Goal: Task Accomplishment & Management: Use online tool/utility

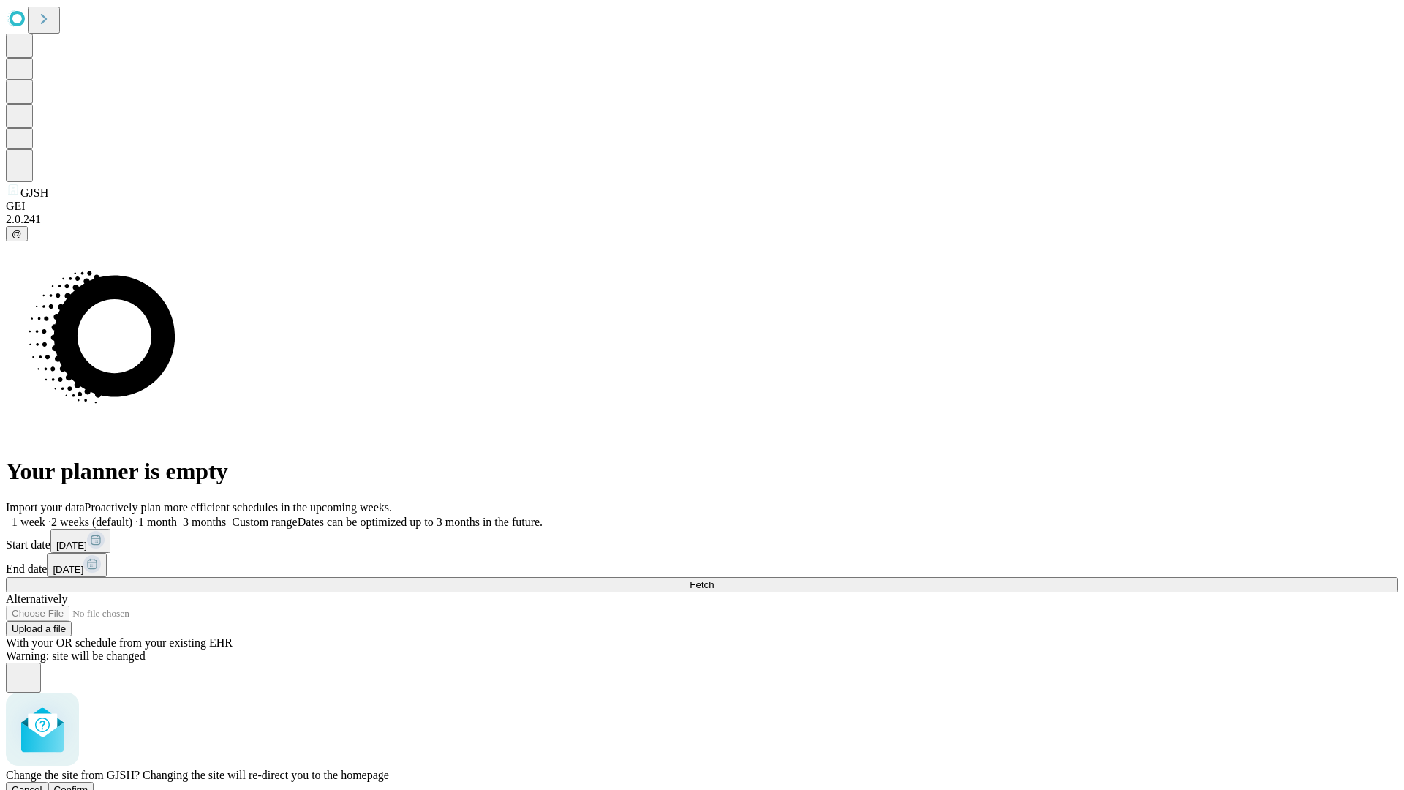
click at [88, 784] on span "Confirm" at bounding box center [71, 789] width 34 height 11
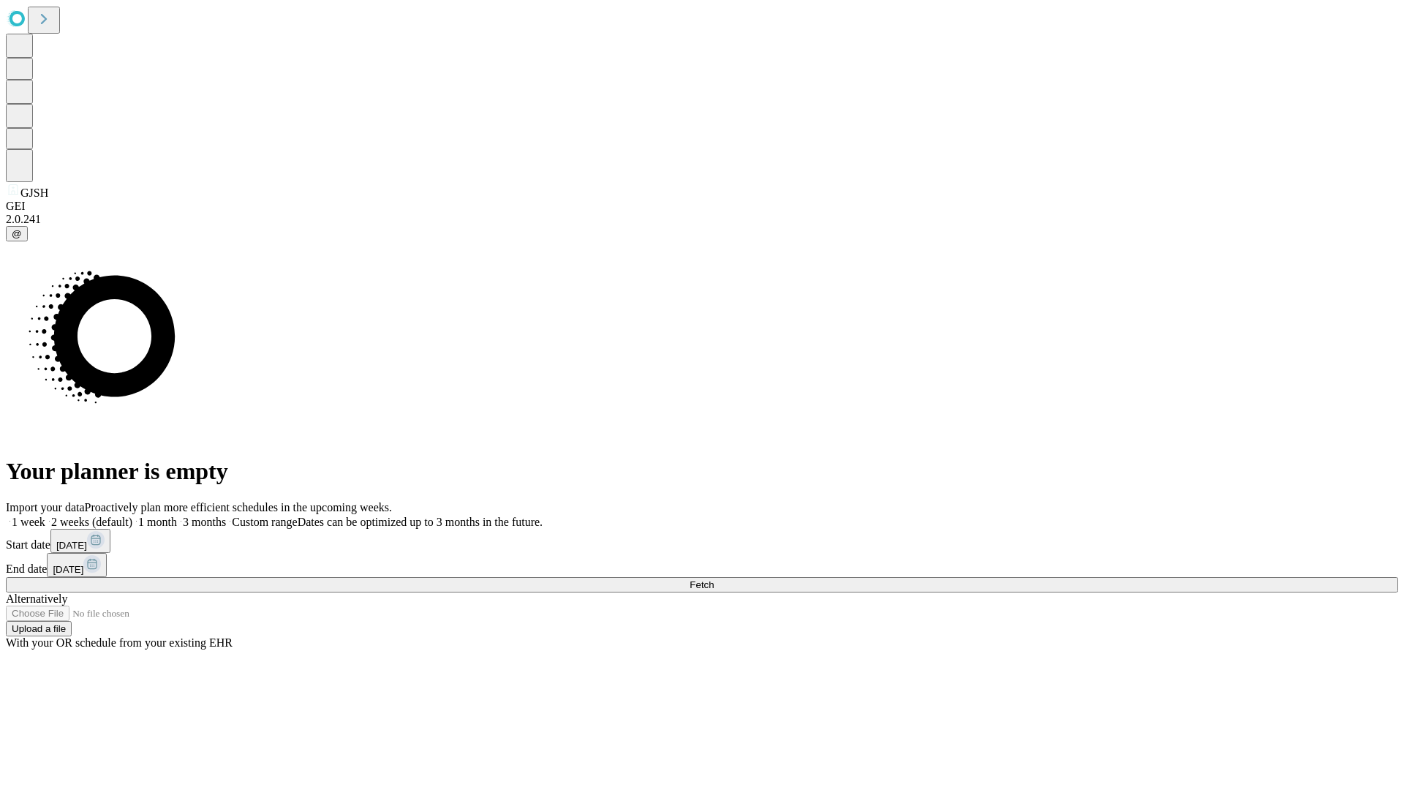
click at [132, 516] on label "2 weeks (default)" at bounding box center [88, 522] width 87 height 12
click at [714, 579] on span "Fetch" at bounding box center [702, 584] width 24 height 11
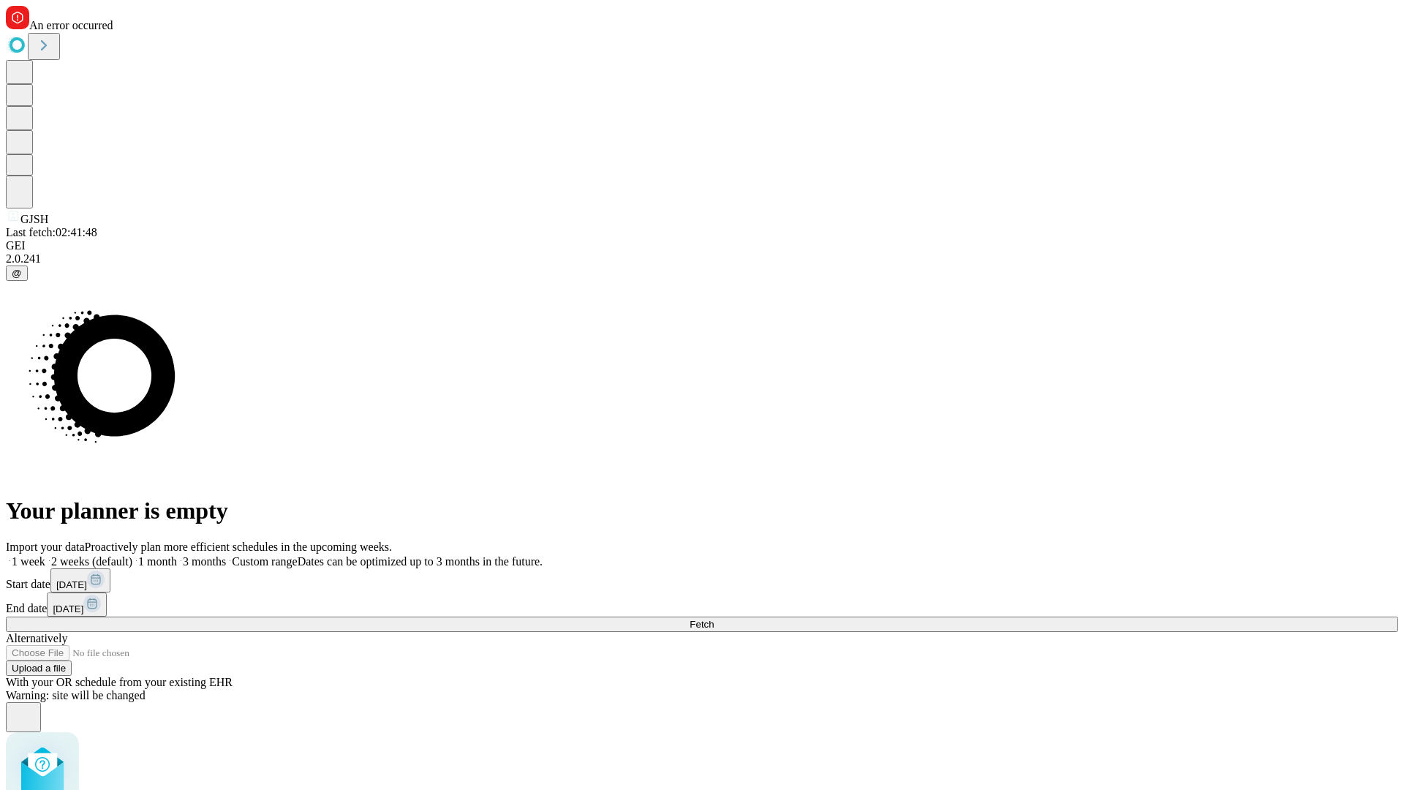
click at [132, 555] on label "2 weeks (default)" at bounding box center [88, 561] width 87 height 12
click at [714, 619] on span "Fetch" at bounding box center [702, 624] width 24 height 11
click at [132, 555] on label "2 weeks (default)" at bounding box center [88, 561] width 87 height 12
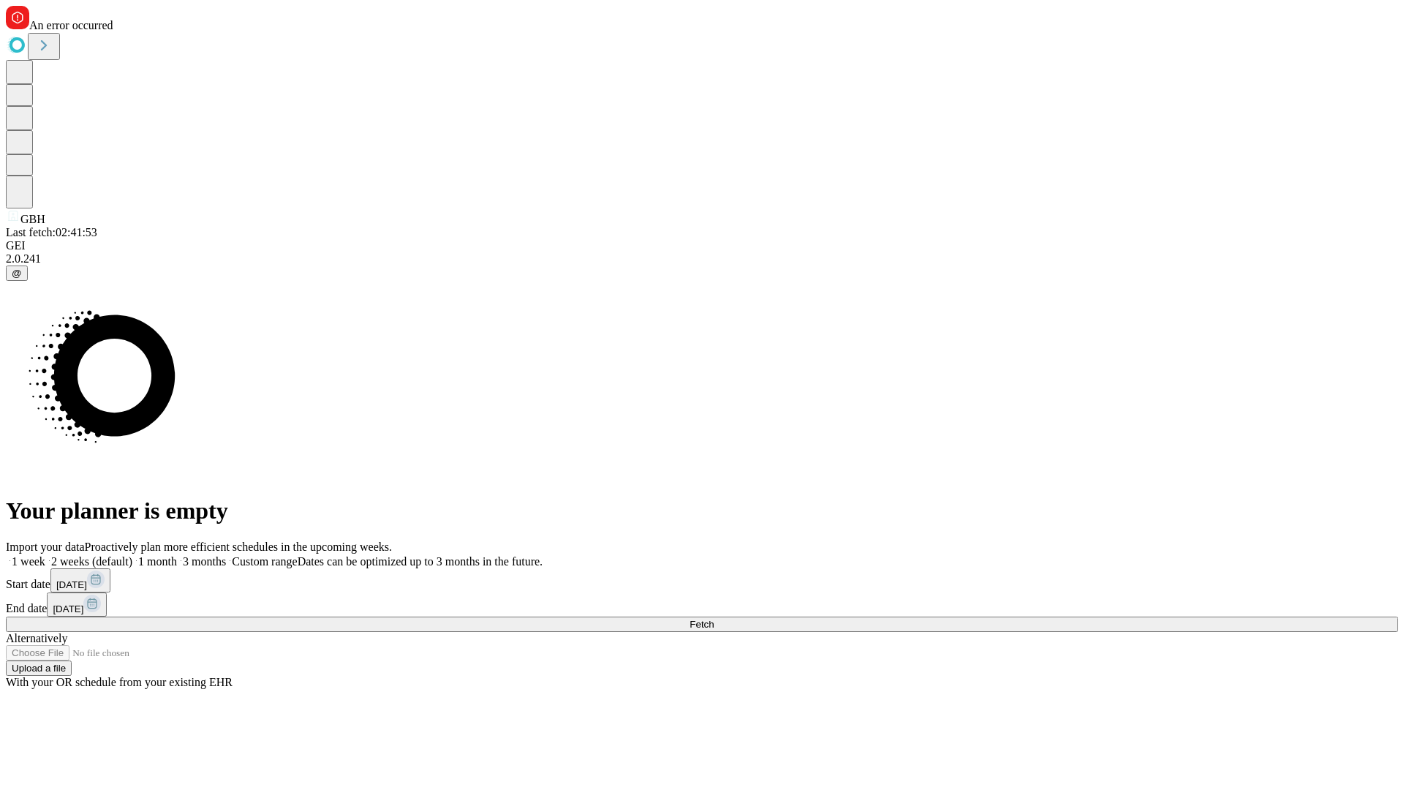
click at [714, 619] on span "Fetch" at bounding box center [702, 624] width 24 height 11
click at [132, 555] on label "2 weeks (default)" at bounding box center [88, 561] width 87 height 12
click at [714, 619] on span "Fetch" at bounding box center [702, 624] width 24 height 11
click at [132, 555] on label "2 weeks (default)" at bounding box center [88, 561] width 87 height 12
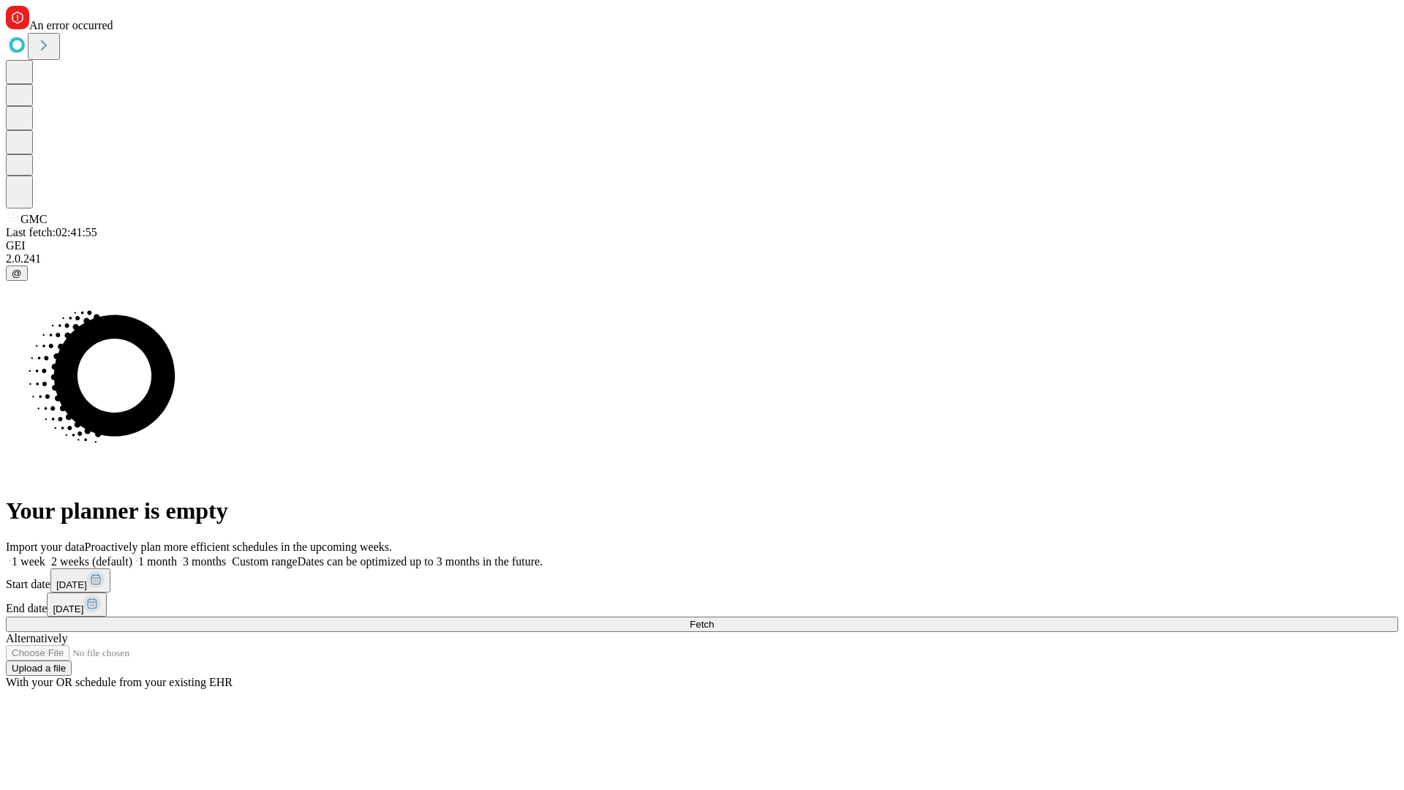
click at [714, 619] on span "Fetch" at bounding box center [702, 624] width 24 height 11
click at [132, 555] on label "2 weeks (default)" at bounding box center [88, 561] width 87 height 12
click at [714, 619] on span "Fetch" at bounding box center [702, 624] width 24 height 11
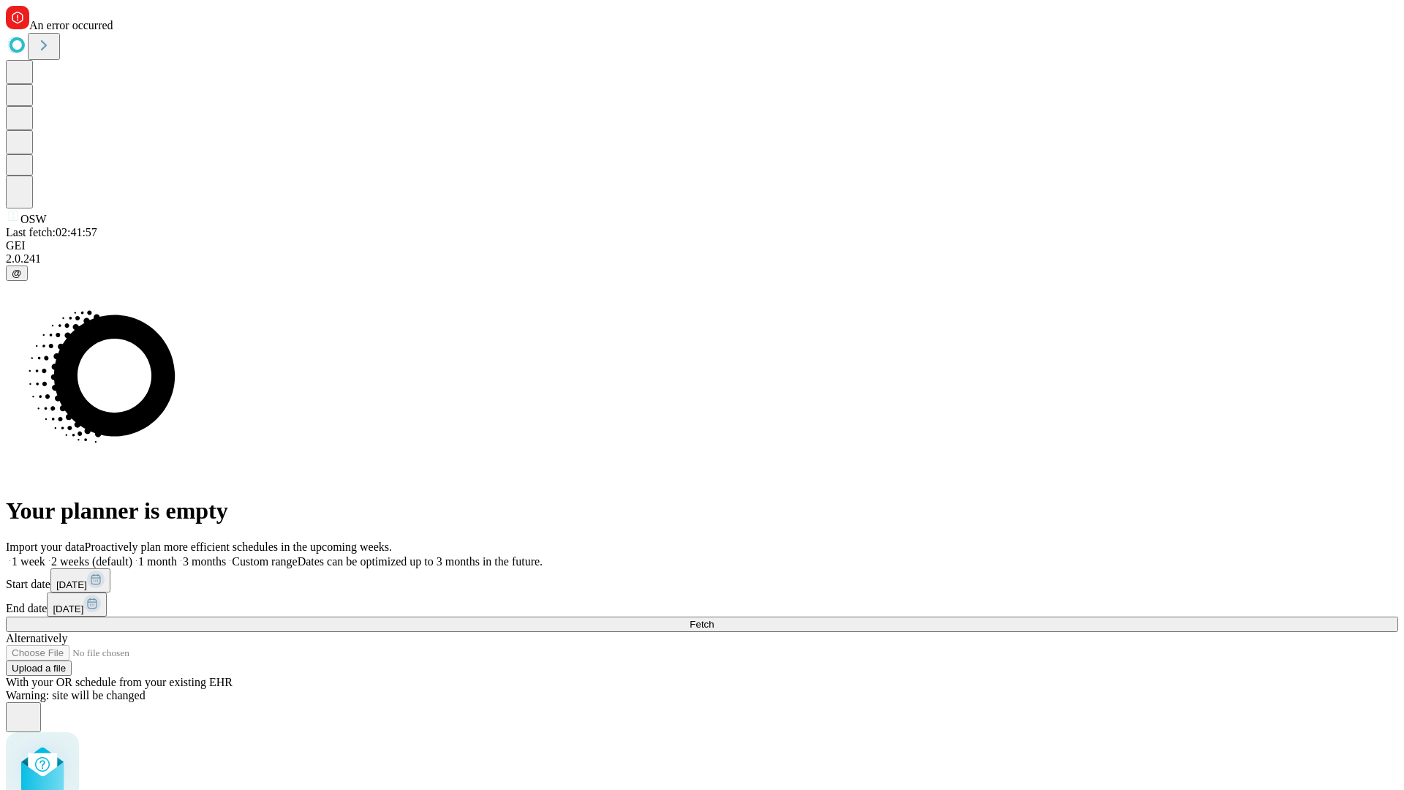
click at [132, 555] on label "2 weeks (default)" at bounding box center [88, 561] width 87 height 12
click at [714, 619] on span "Fetch" at bounding box center [702, 624] width 24 height 11
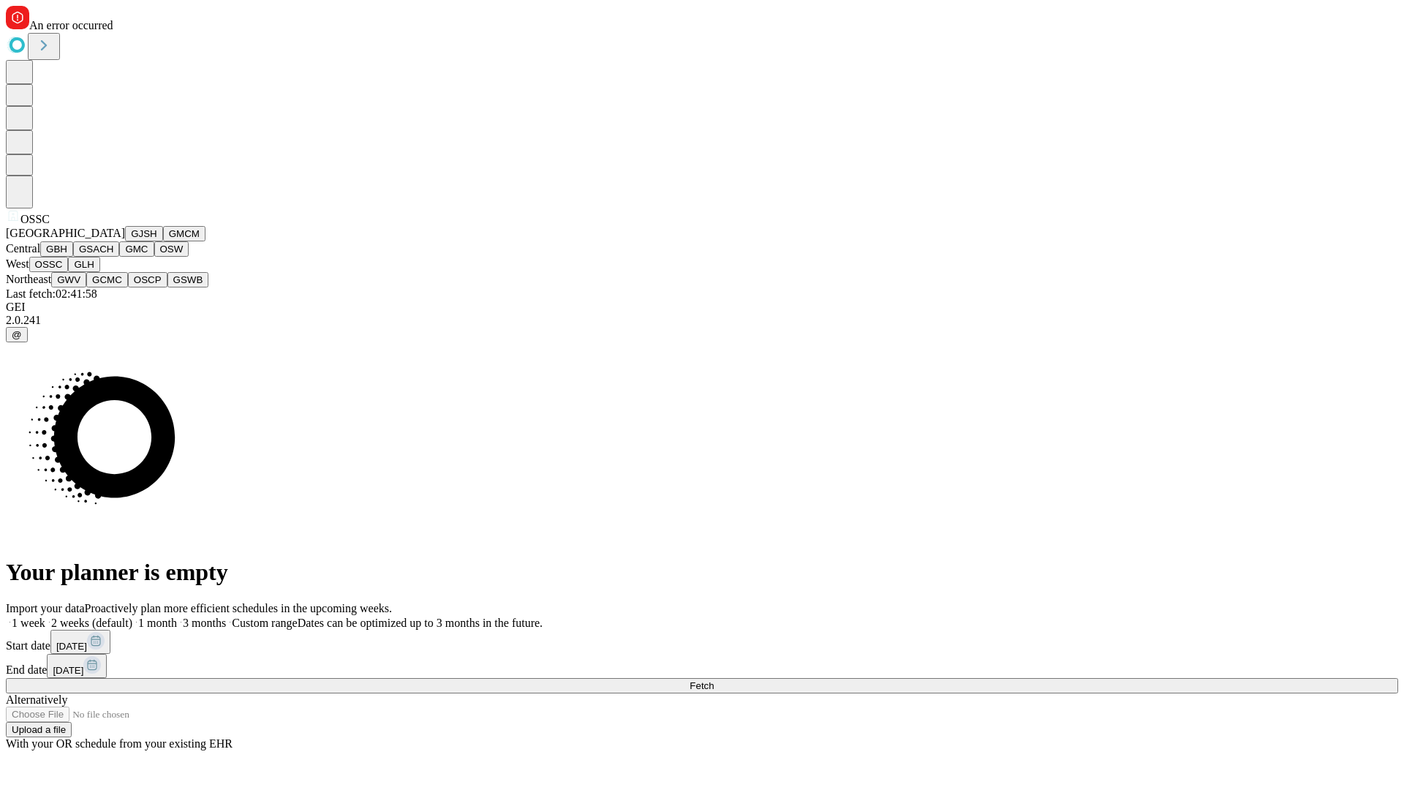
click at [99, 272] on button "GLH" at bounding box center [83, 264] width 31 height 15
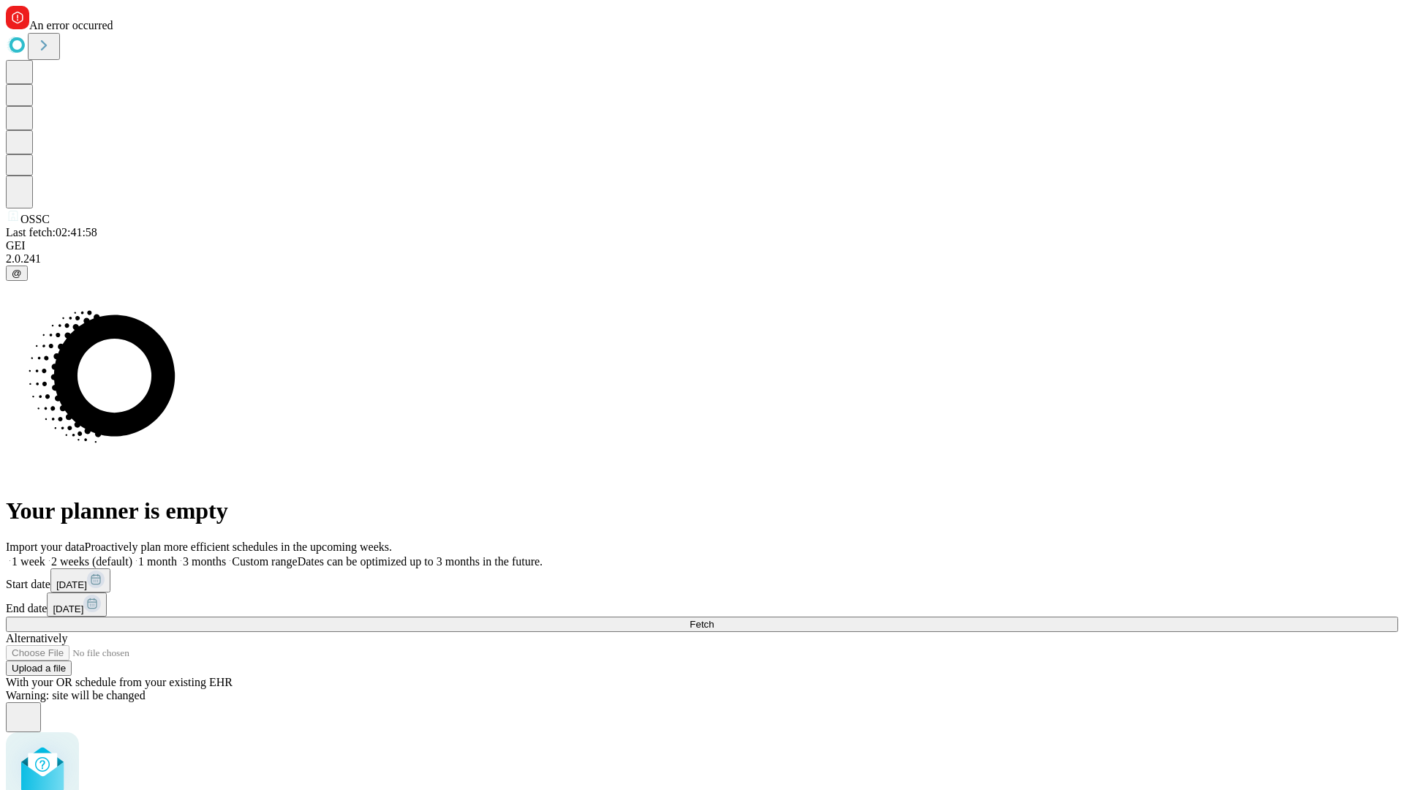
click at [132, 555] on label "2 weeks (default)" at bounding box center [88, 561] width 87 height 12
click at [714, 619] on span "Fetch" at bounding box center [702, 624] width 24 height 11
click at [132, 555] on label "2 weeks (default)" at bounding box center [88, 561] width 87 height 12
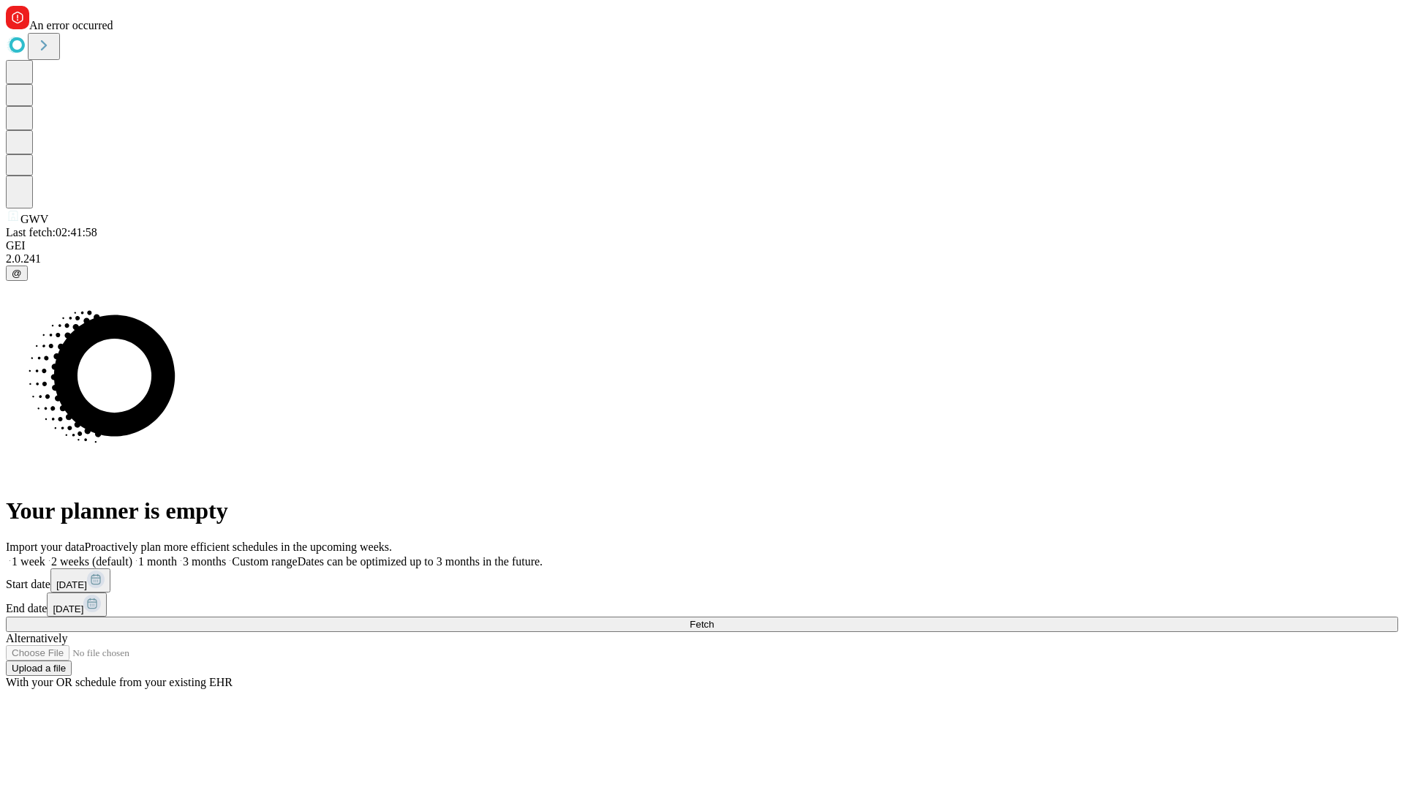
click at [714, 619] on span "Fetch" at bounding box center [702, 624] width 24 height 11
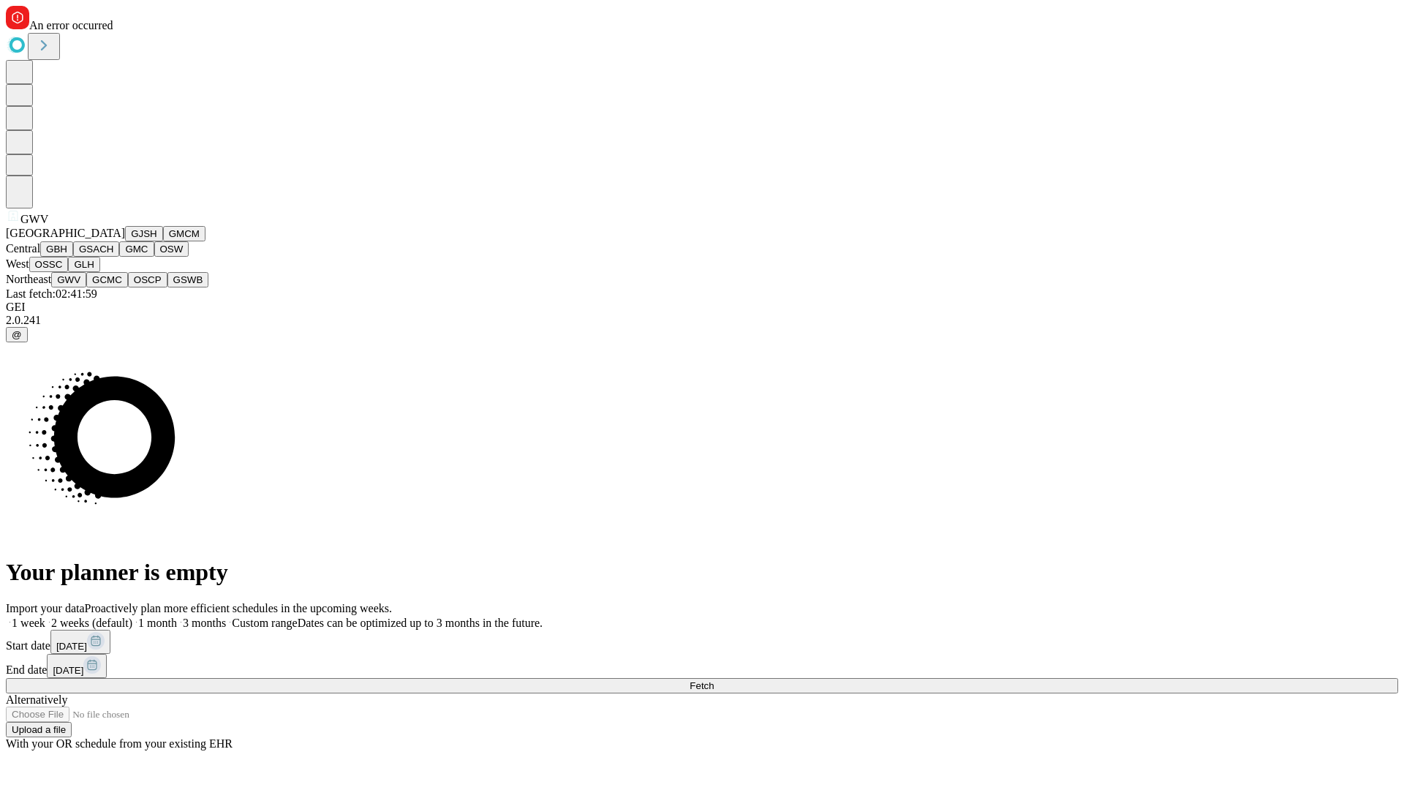
click at [113, 287] on button "GCMC" at bounding box center [107, 279] width 42 height 15
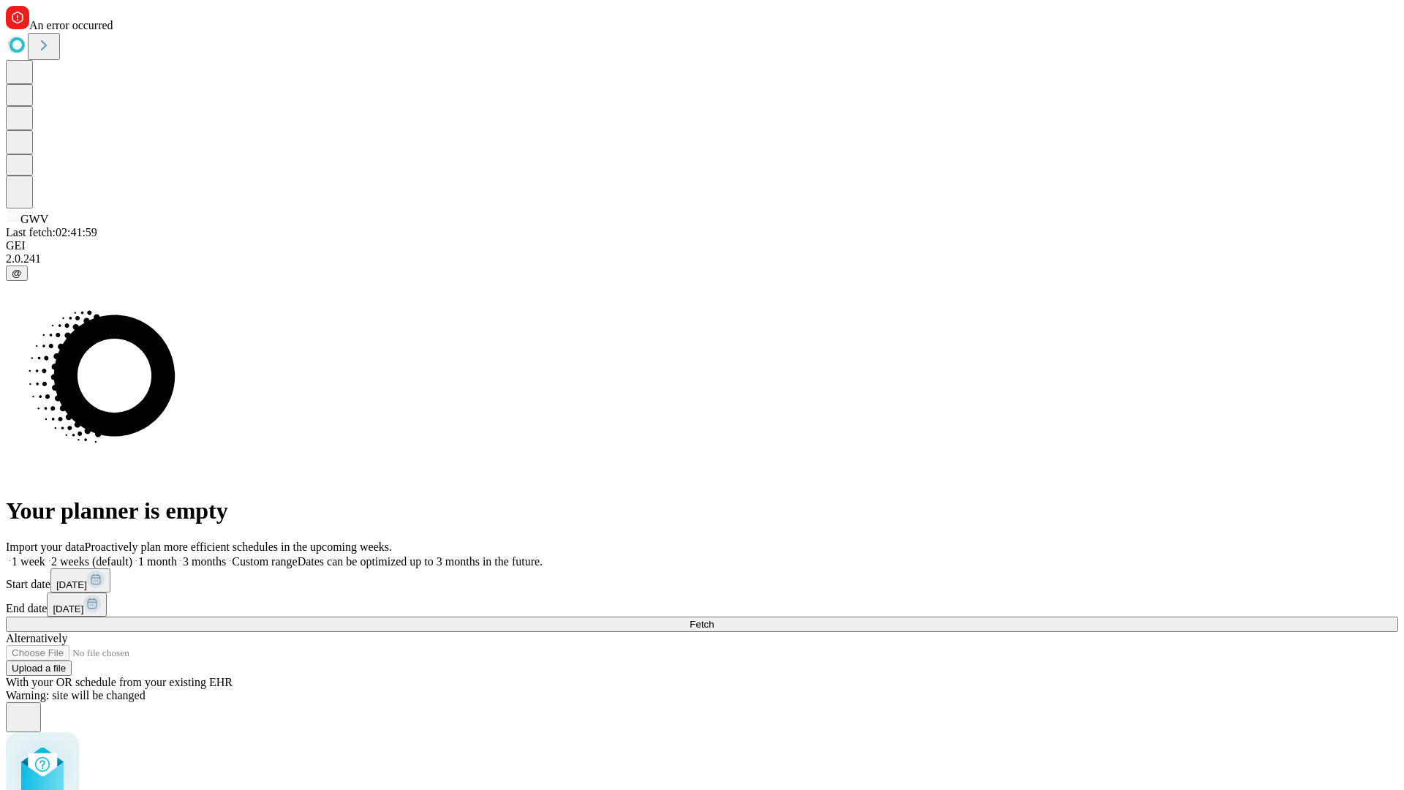
click at [132, 555] on label "2 weeks (default)" at bounding box center [88, 561] width 87 height 12
click at [714, 619] on span "Fetch" at bounding box center [702, 624] width 24 height 11
